Goal: Find contact information: Find contact information

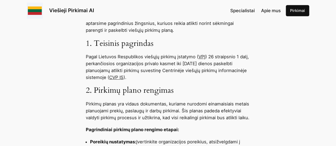
scroll to position [209, 0]
click at [109, 79] on link "CVP IS" at bounding box center [116, 77] width 14 height 5
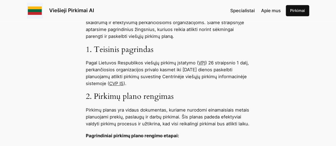
scroll to position [202, 0]
click at [114, 83] on link "CVP IS" at bounding box center [116, 83] width 14 height 5
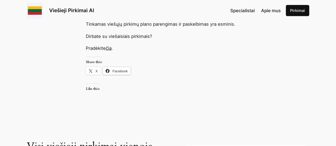
scroll to position [790, 0]
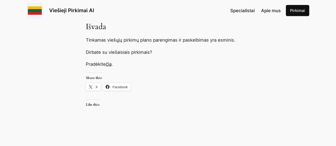
click at [112, 62] on link "čia" at bounding box center [109, 64] width 6 height 5
click at [248, 10] on span "Specialistai" at bounding box center [242, 10] width 24 height 5
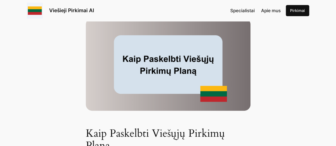
scroll to position [0, 0]
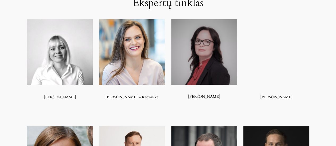
scroll to position [307, 0]
